Goal: Understand process/instructions: Understand process/instructions

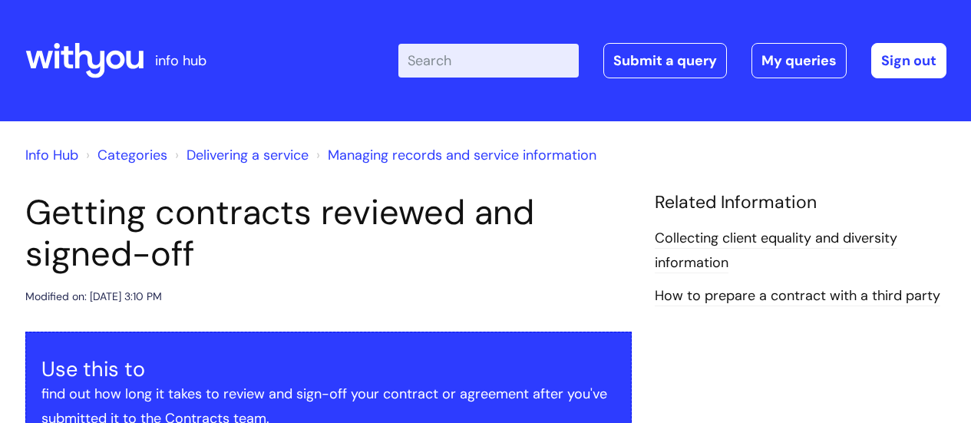
scroll to position [461, 0]
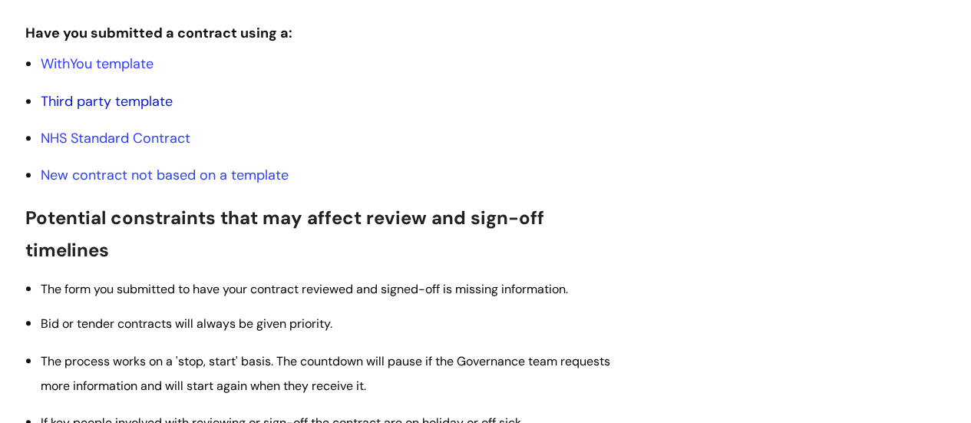
click at [99, 99] on link "Third party template" at bounding box center [107, 101] width 132 height 18
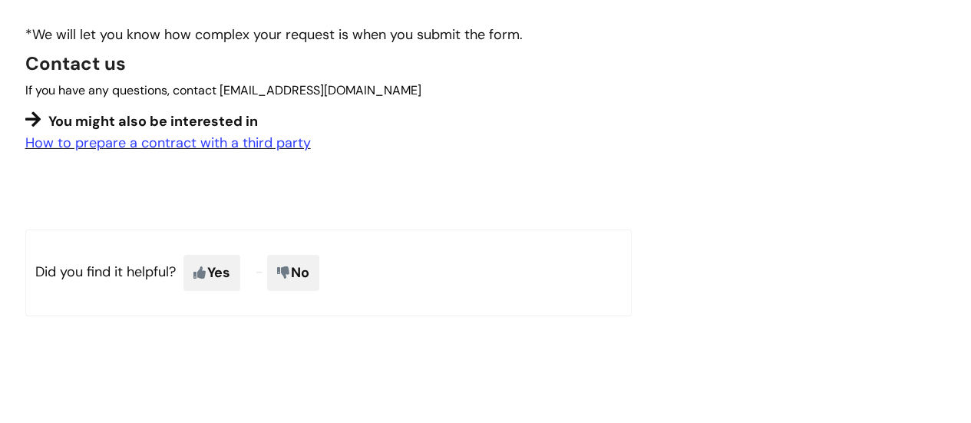
scroll to position [2286, 0]
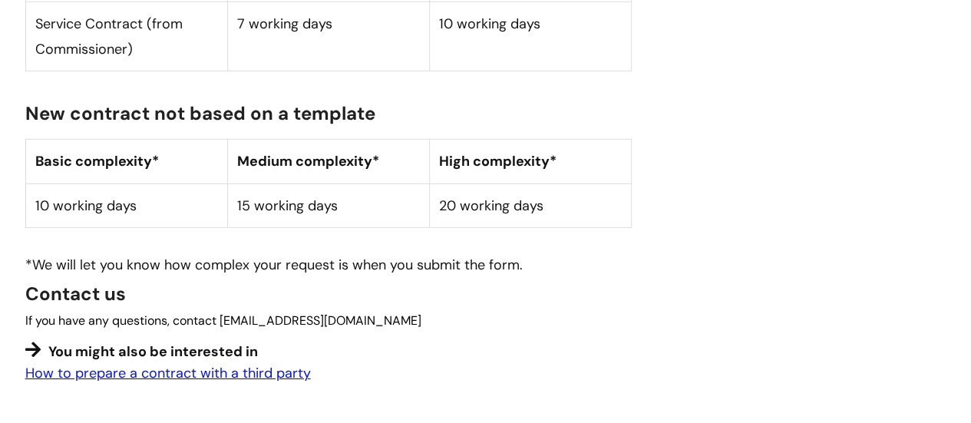
click at [222, 364] on link "How to prepare a contract with a third party" at bounding box center [168, 373] width 286 height 18
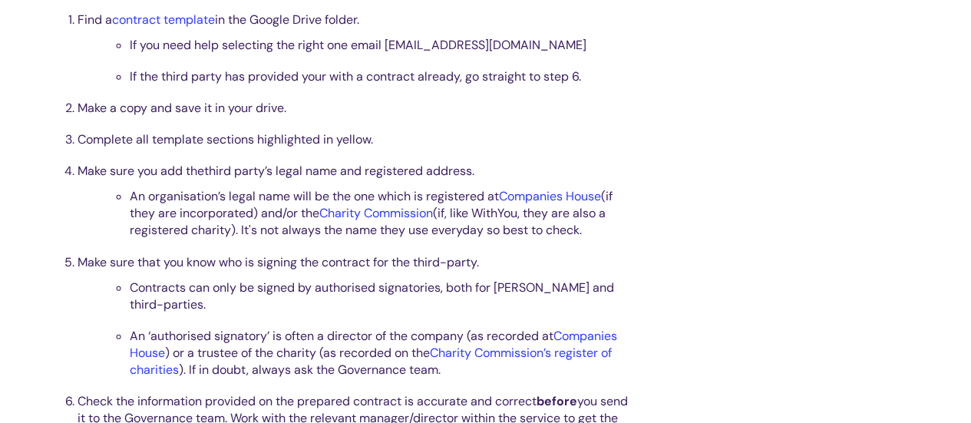
scroll to position [461, 0]
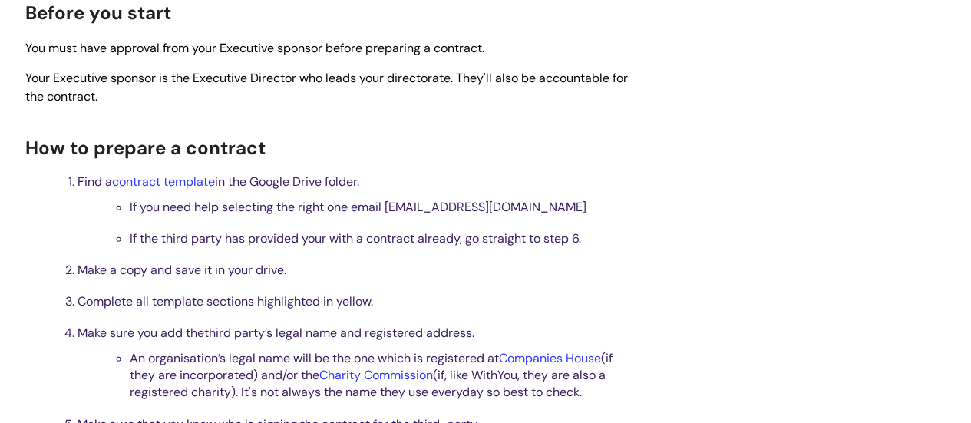
click at [17, 48] on div "How to prepare a contract with a third party Modified on: [DATE] 2:15 PM Use th…" at bounding box center [328, 402] width 629 height 1342
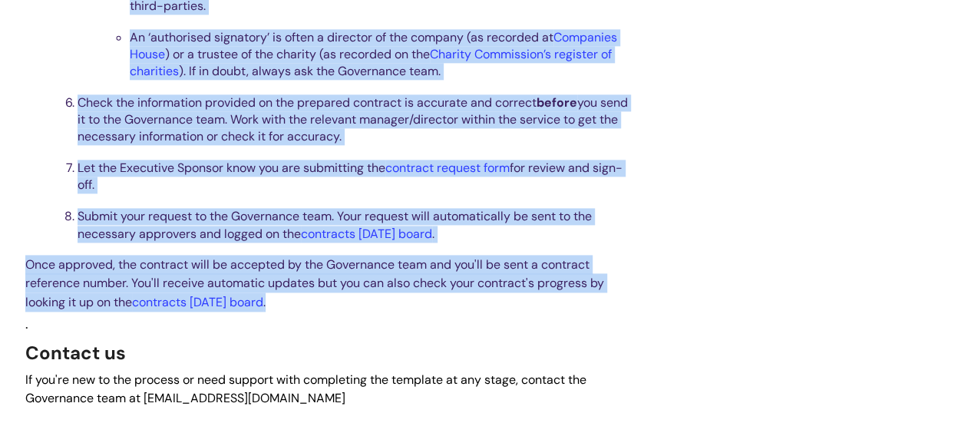
scroll to position [1151, 0]
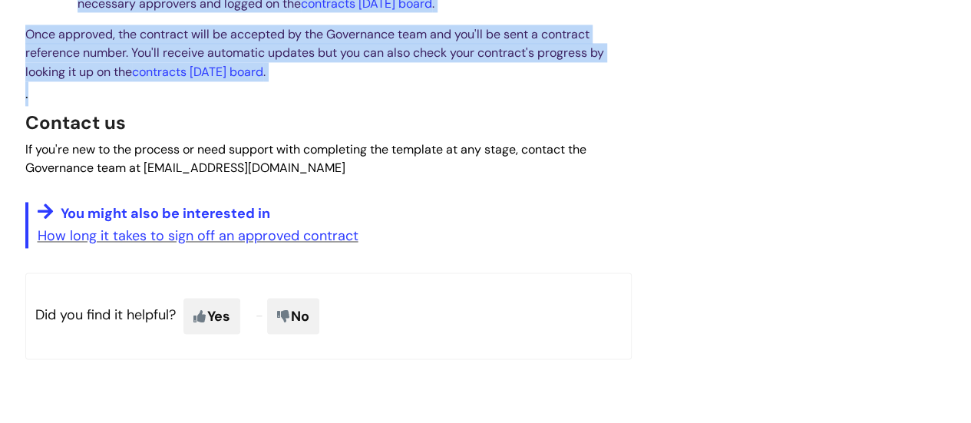
drag, startPoint x: 23, startPoint y: 12, endPoint x: 702, endPoint y: 85, distance: 683.2
copy div "Loremi dol sitam Con adip elit seddoeiu temp inci Utlaboree dolorem aliqua enim…"
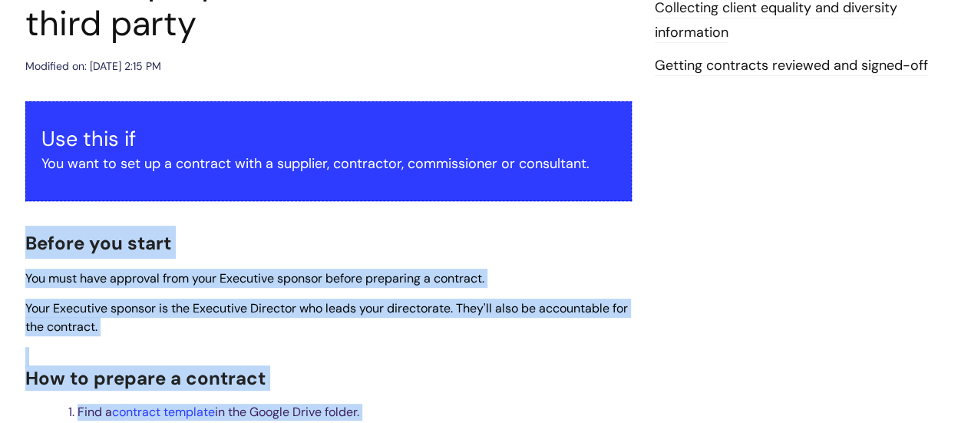
scroll to position [461, 0]
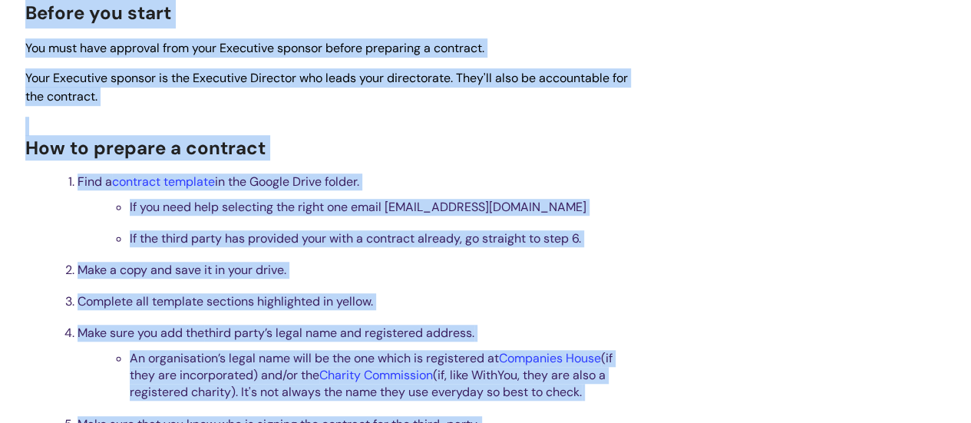
click at [558, 192] on li "Find a contract template in the Google Drive folder. If you need help selecting…" at bounding box center [355, 209] width 554 height 76
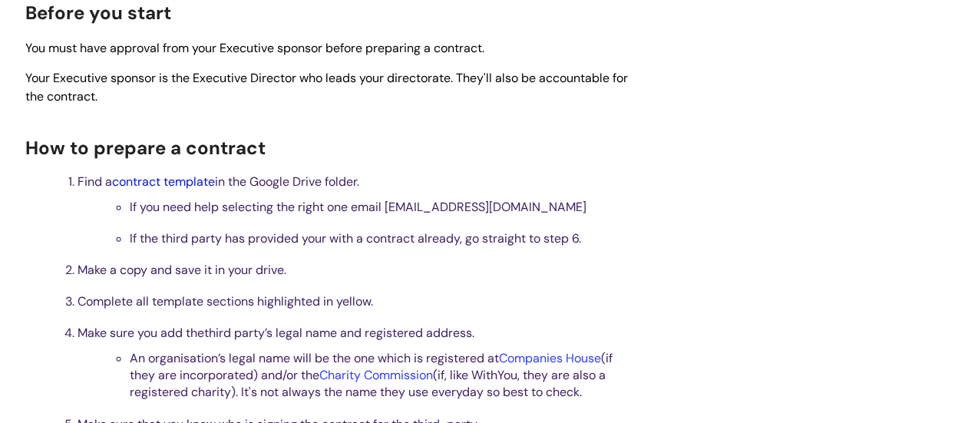
click at [180, 177] on link "contract template" at bounding box center [163, 181] width 103 height 16
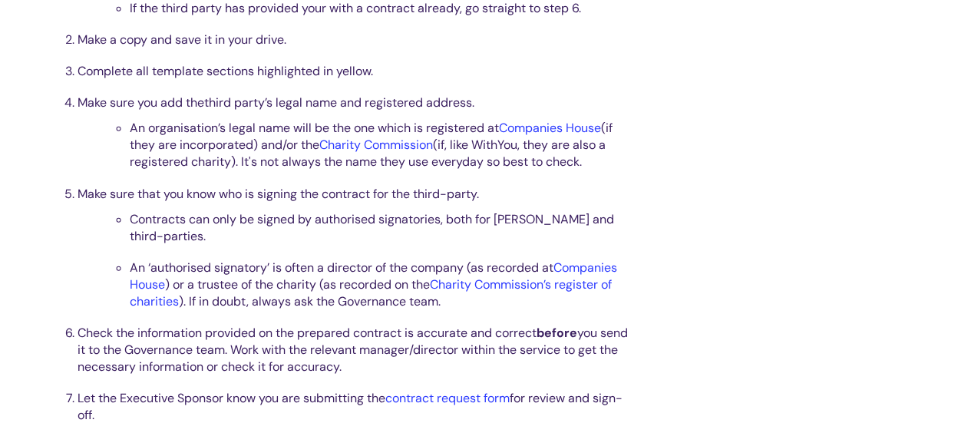
scroll to position [921, 0]
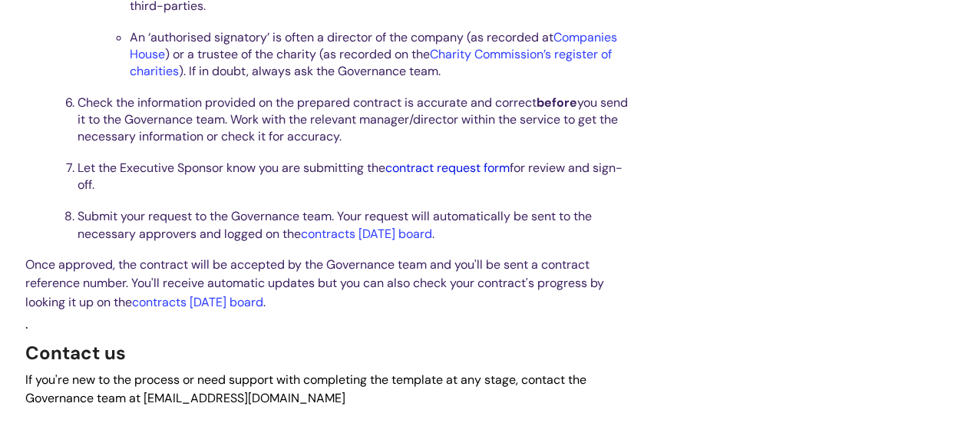
click at [444, 171] on link "contract request form" at bounding box center [447, 168] width 124 height 16
